Goal: Check status: Check status

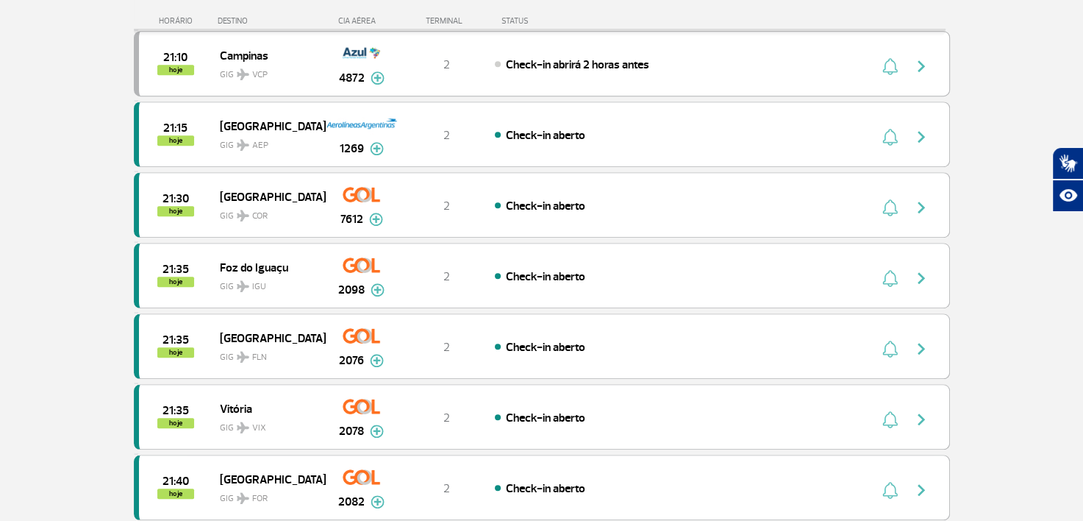
scroll to position [1075, 0]
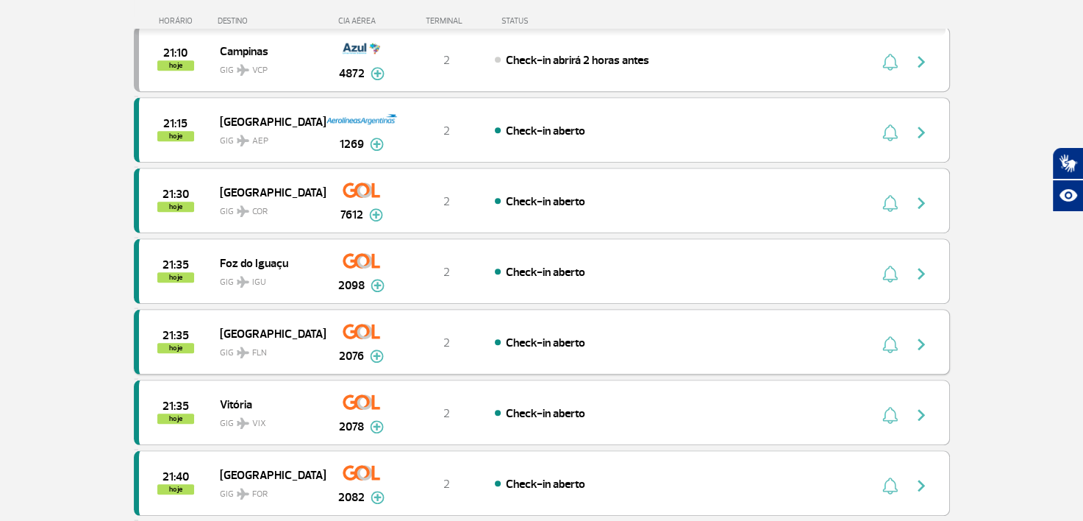
click at [885, 335] on img "button" at bounding box center [889, 344] width 15 height 18
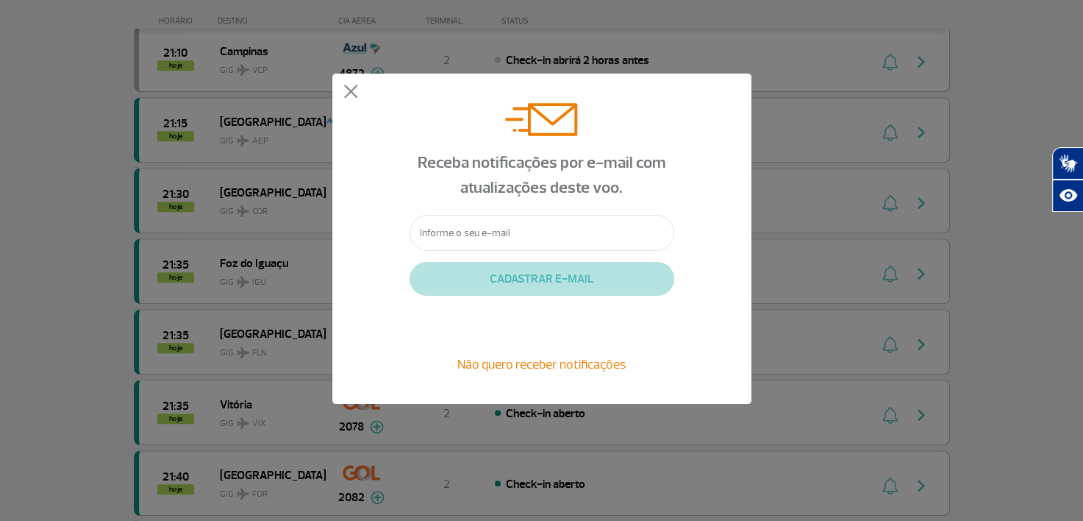
click at [552, 228] on input "text" at bounding box center [542, 233] width 265 height 36
type input "[PERSON_NAME][EMAIL_ADDRESS][DOMAIN_NAME]"
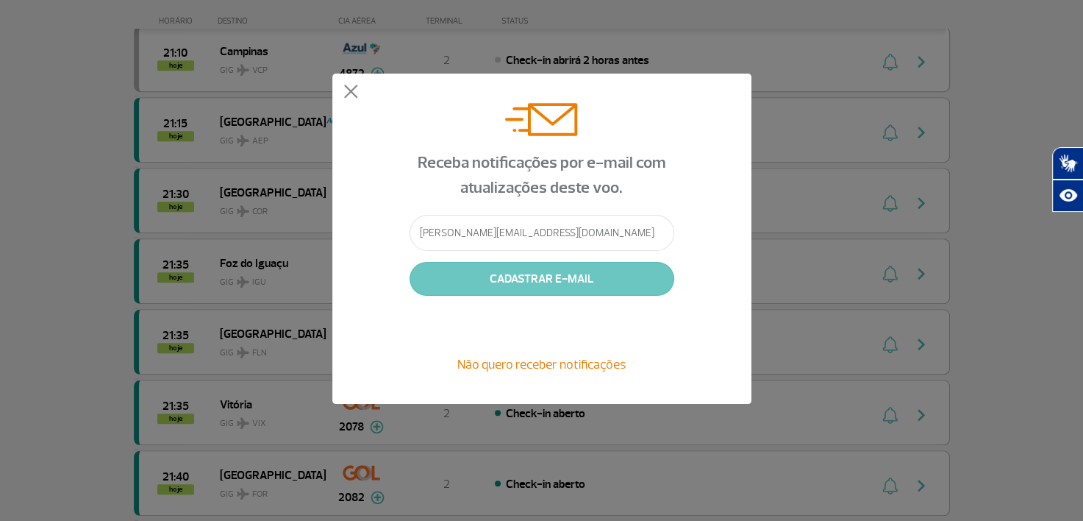
click at [554, 279] on button "CADASTRAR E-MAIL" at bounding box center [542, 279] width 265 height 34
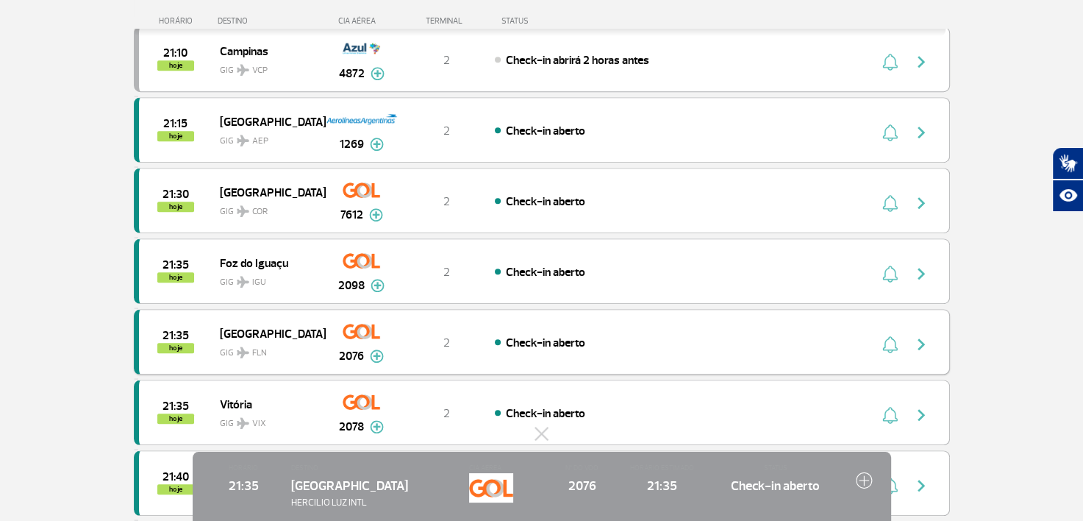
click at [380, 349] on img at bounding box center [377, 355] width 14 height 13
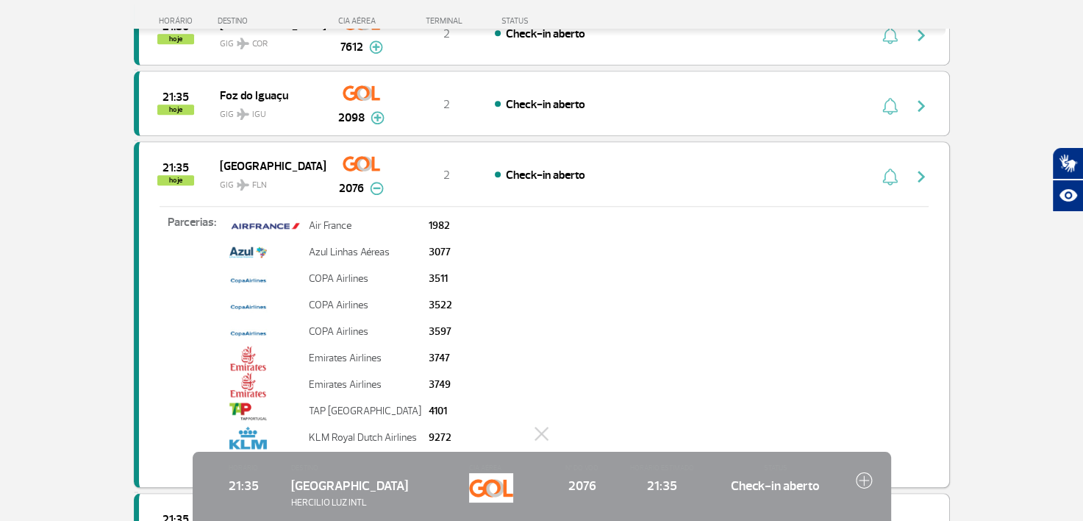
scroll to position [1241, 0]
click at [379, 184] on img at bounding box center [377, 189] width 14 height 13
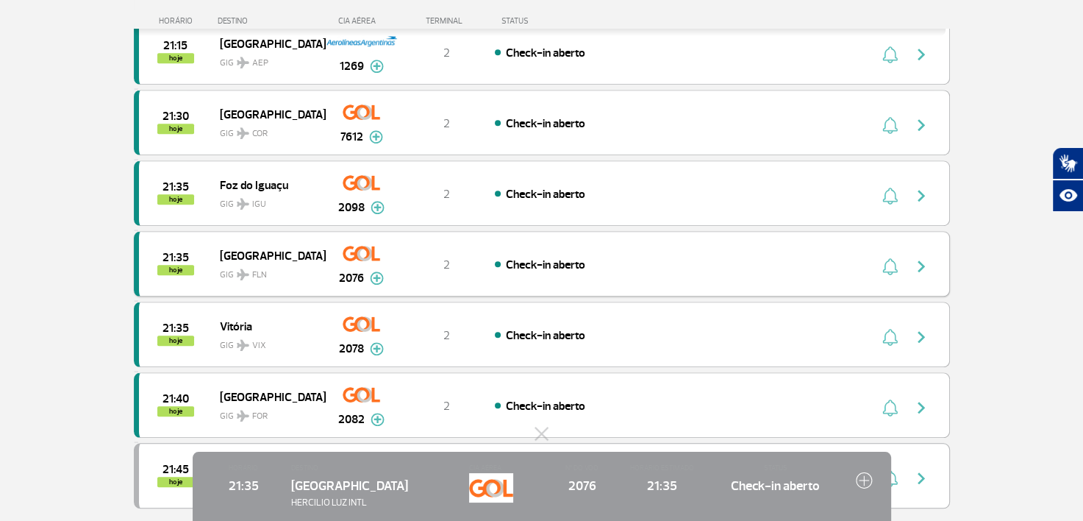
scroll to position [1158, 0]
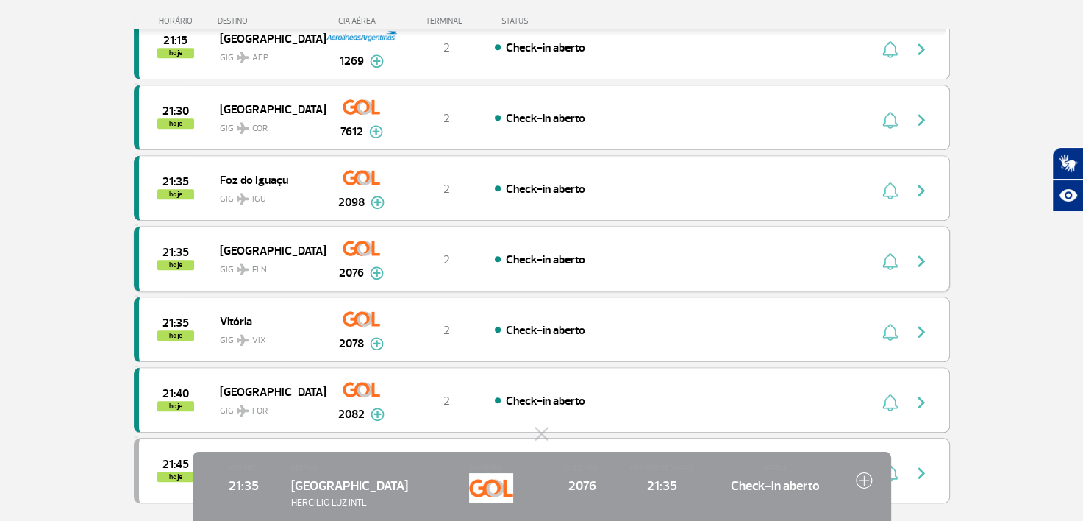
click at [456, 251] on div "2" at bounding box center [446, 259] width 97 height 16
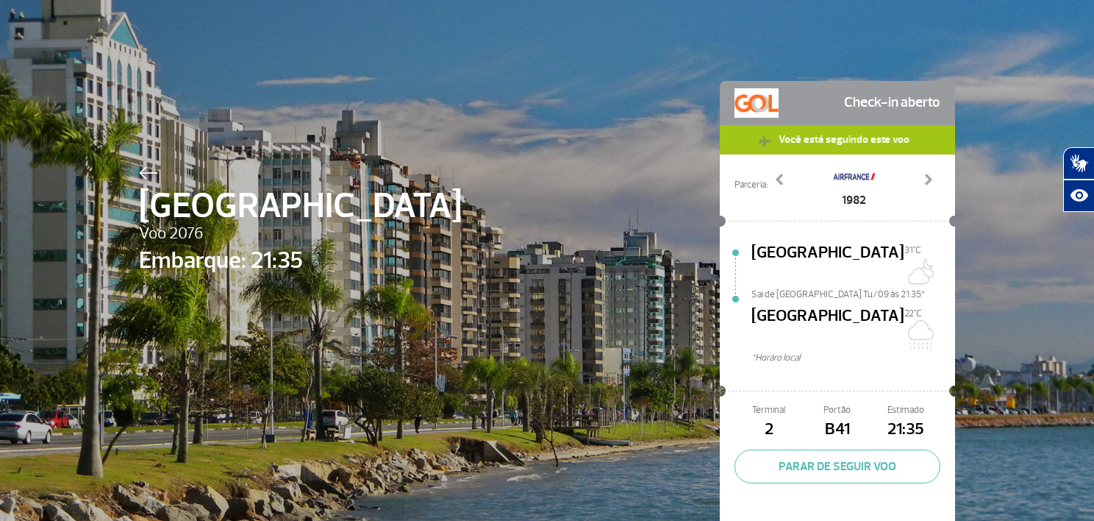
scroll to position [22, 0]
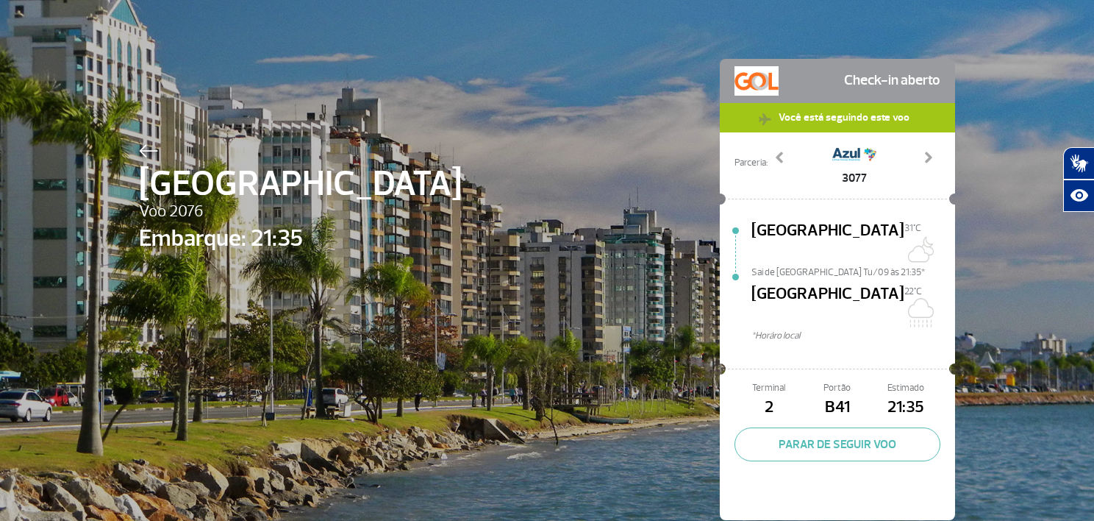
click at [223, 112] on div "[GEOGRAPHIC_DATA] Voo 2076 Embarque: 21:35 Check-in aberto Você está seguindo e…" at bounding box center [547, 267] width 838 height 579
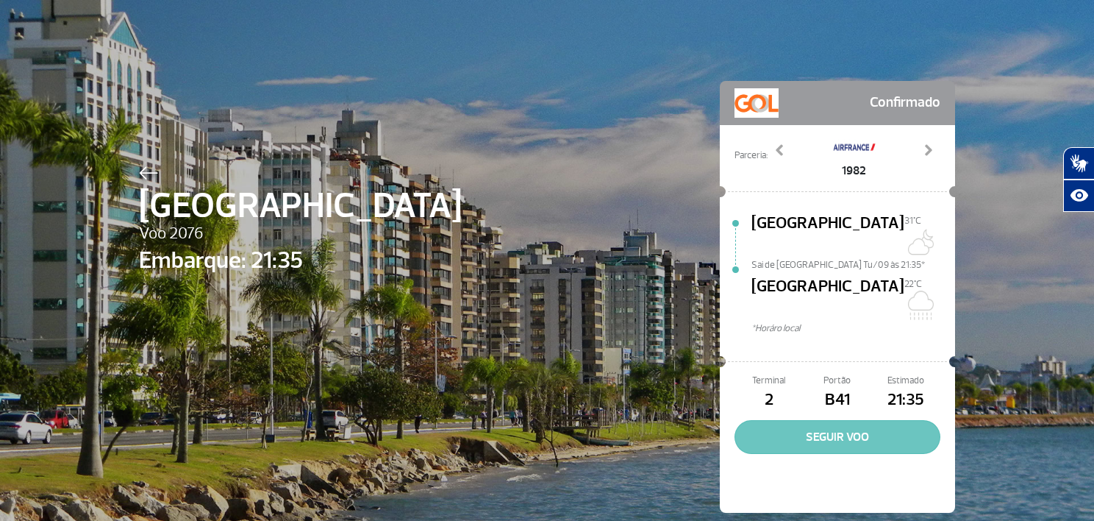
click at [827, 420] on button "SEGUIR VOO" at bounding box center [838, 437] width 206 height 34
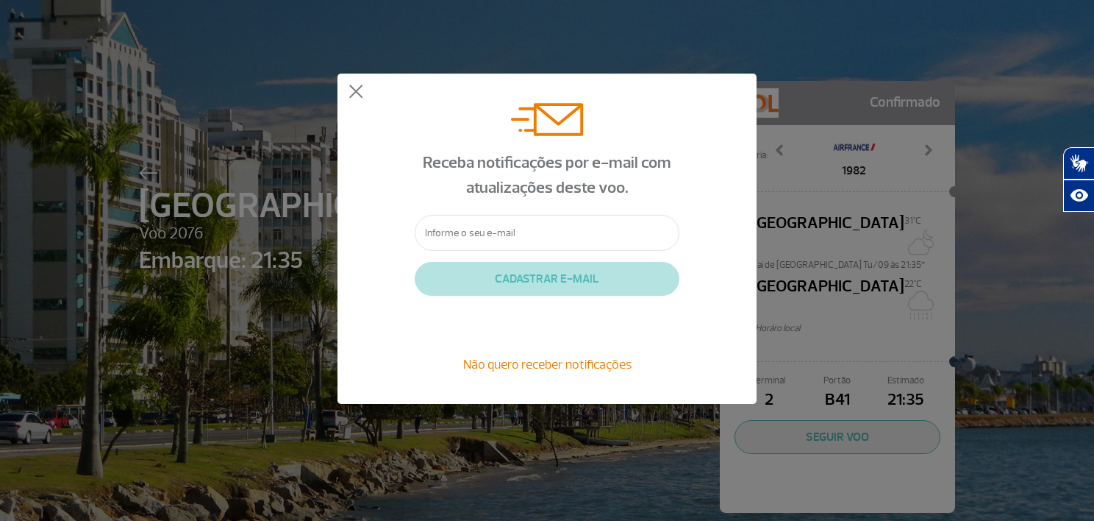
click at [563, 435] on div "Receba notificações por e-mail com atualizações deste voo. CADASTRAR E-MAIL Não…" at bounding box center [547, 238] width 1094 height 477
click at [352, 93] on button at bounding box center [356, 92] width 15 height 15
